Goal: Find specific page/section: Find specific page/section

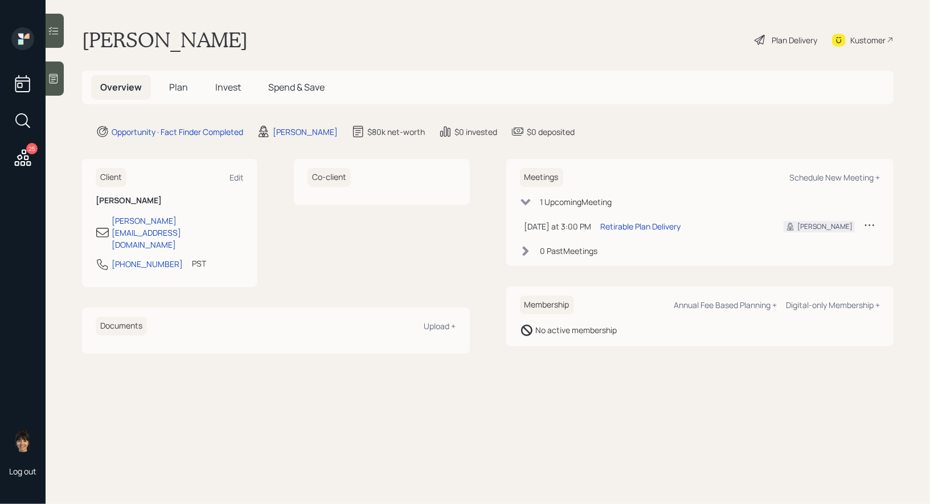
click at [56, 79] on icon at bounding box center [53, 78] width 11 height 11
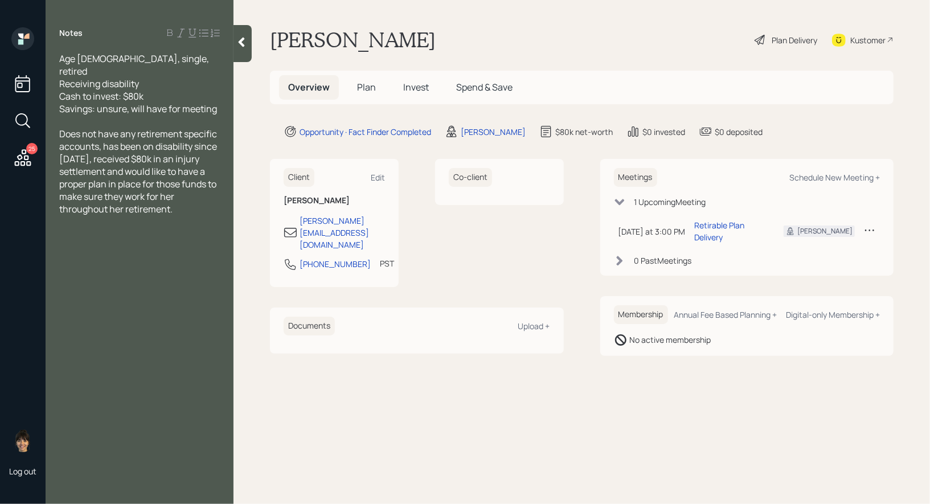
click at [577, 56] on main "[PERSON_NAME] Plan Delivery Kustomer Overview Plan Invest Spend & Save Opportun…" at bounding box center [582, 252] width 697 height 504
click at [789, 35] on div "Plan Delivery" at bounding box center [795, 40] width 46 height 12
